Goal: Navigation & Orientation: Go to known website

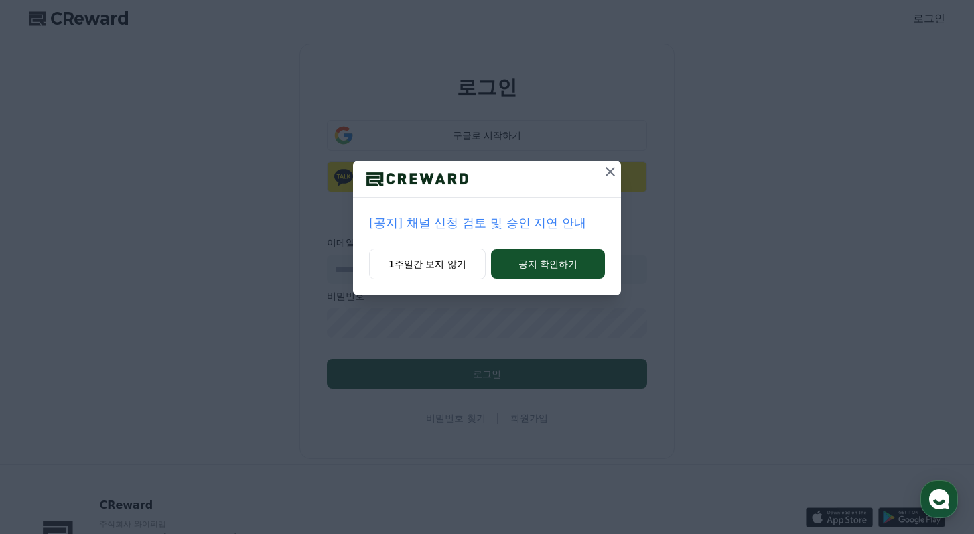
click at [609, 165] on icon at bounding box center [610, 172] width 16 height 16
click at [588, 141] on div "[공지] 숏챠 오리지널 콘텐츠 잠정 중단 안내 1주일간 보지 않기 공지 확인하기" at bounding box center [487, 158] width 974 height 317
click at [613, 173] on icon at bounding box center [611, 171] width 9 height 9
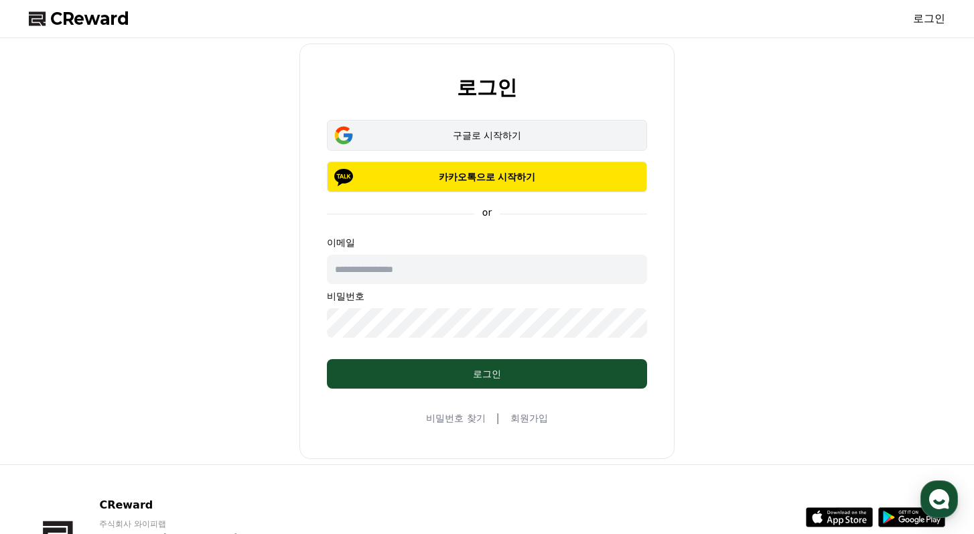
click at [598, 143] on button "구글로 시작하기" at bounding box center [487, 135] width 320 height 31
